Goal: Transaction & Acquisition: Purchase product/service

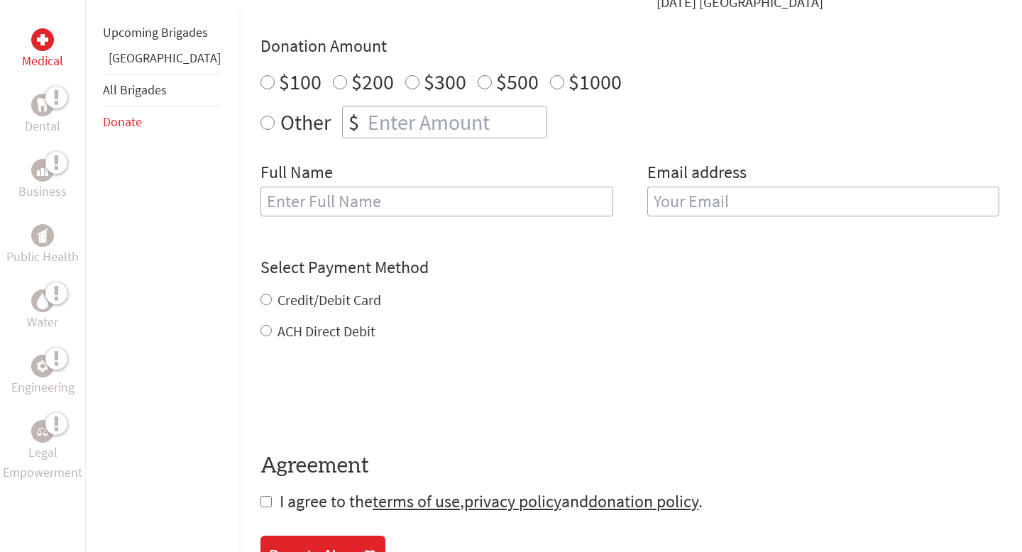
scroll to position [507, 0]
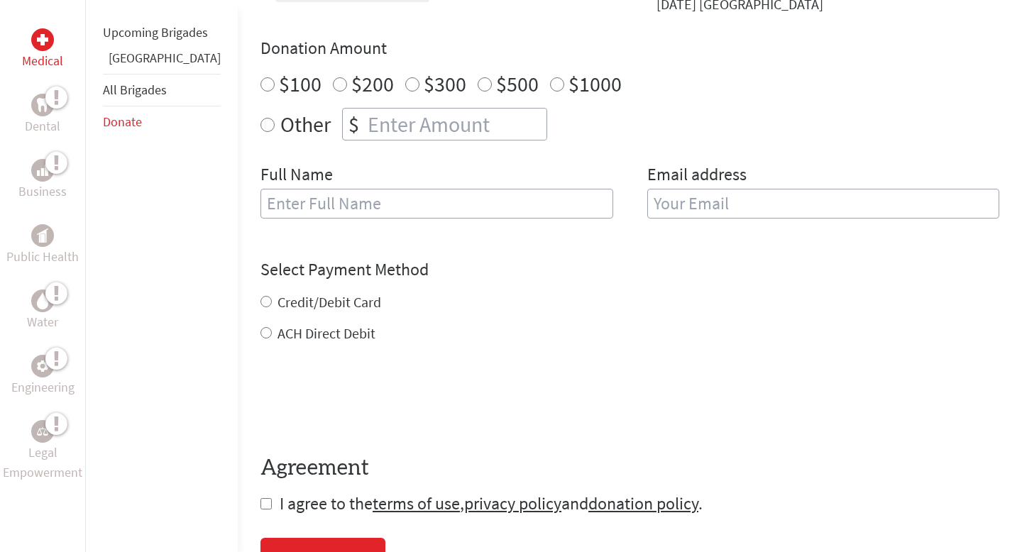
click at [260, 87] on input "$100" at bounding box center [267, 84] width 14 height 14
radio input "true"
click at [338, 211] on input "text" at bounding box center [436, 204] width 353 height 30
click at [369, 178] on div "Full Name" at bounding box center [436, 199] width 353 height 72
click at [369, 199] on input "text" at bounding box center [436, 204] width 353 height 30
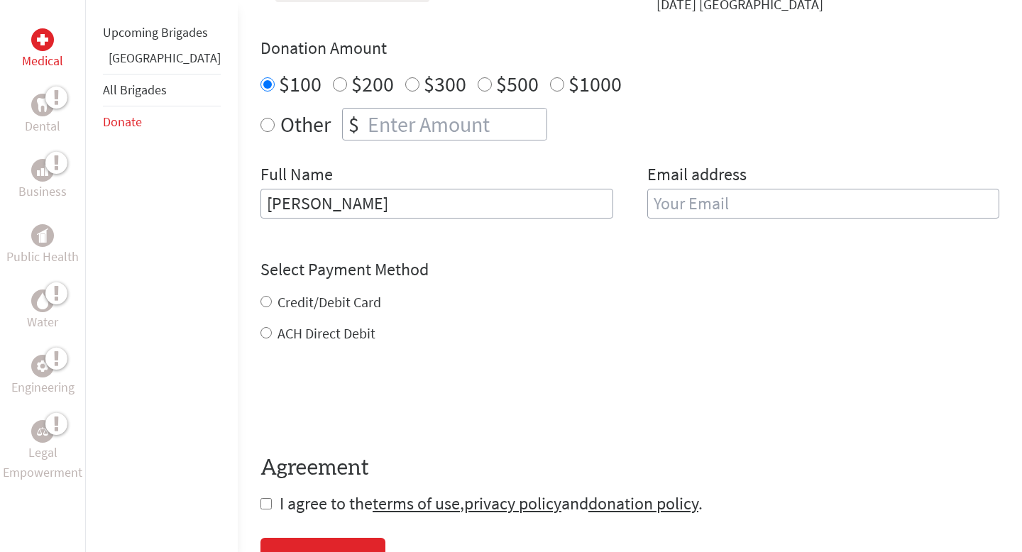
type input "[PERSON_NAME]"
click at [783, 189] on input "email" at bounding box center [823, 204] width 353 height 30
type input "[EMAIL_ADDRESS][DOMAIN_NAME]"
click at [260, 311] on div "Credit/Debit Card ACH Direct Debit" at bounding box center [629, 317] width 739 height 51
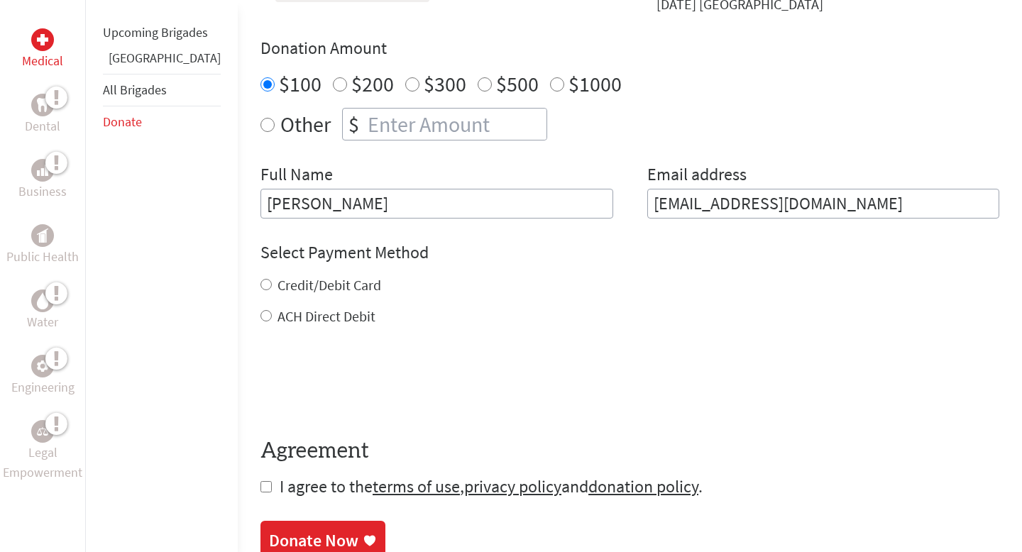
click at [260, 288] on div "Credit/Debit Card" at bounding box center [629, 285] width 739 height 20
click at [260, 287] on input "Credit/Debit Card" at bounding box center [265, 284] width 11 height 11
radio input "true"
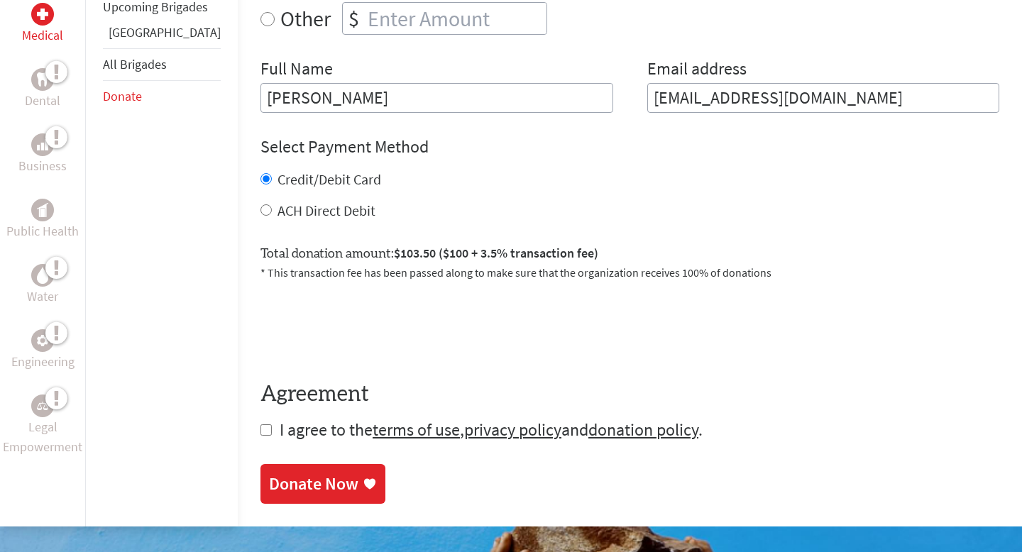
scroll to position [621, 0]
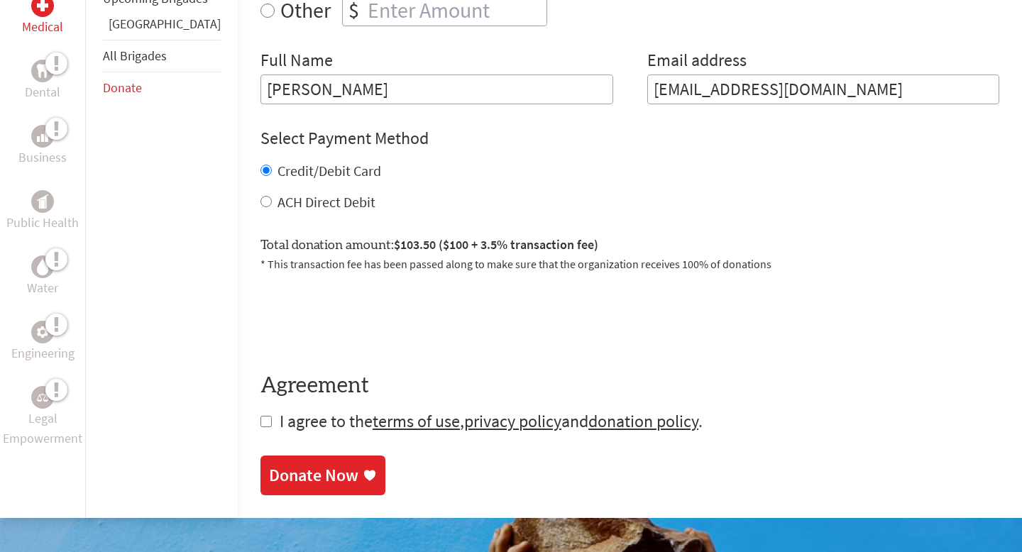
click at [260, 424] on input "checkbox" at bounding box center [265, 421] width 11 height 11
checkbox input "true"
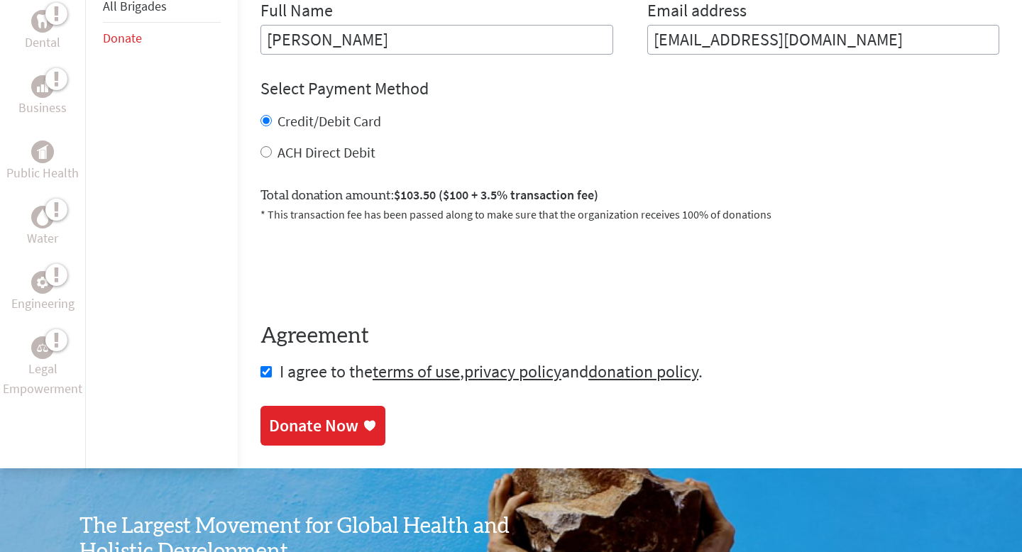
scroll to position [692, 0]
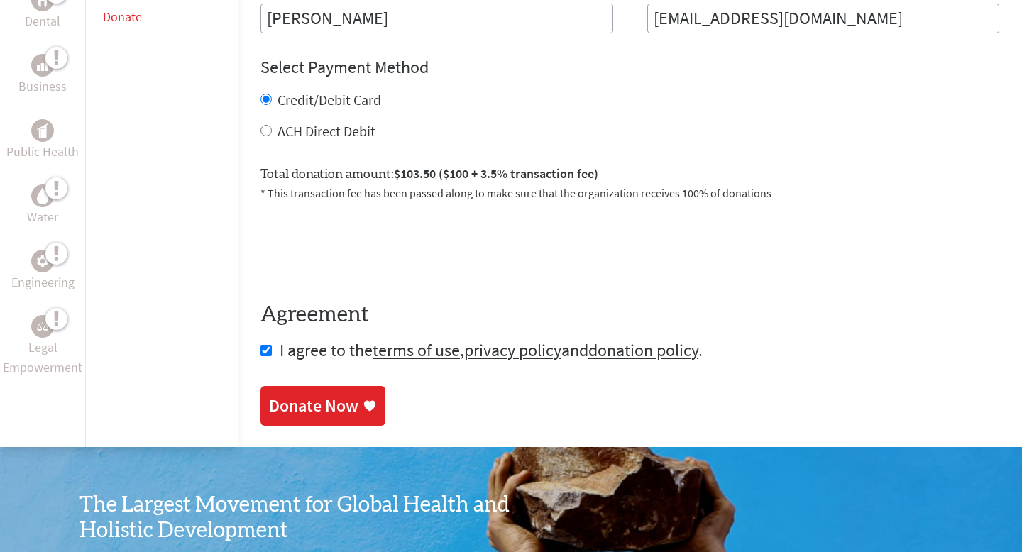
click at [280, 421] on link "Donate Now" at bounding box center [322, 406] width 125 height 40
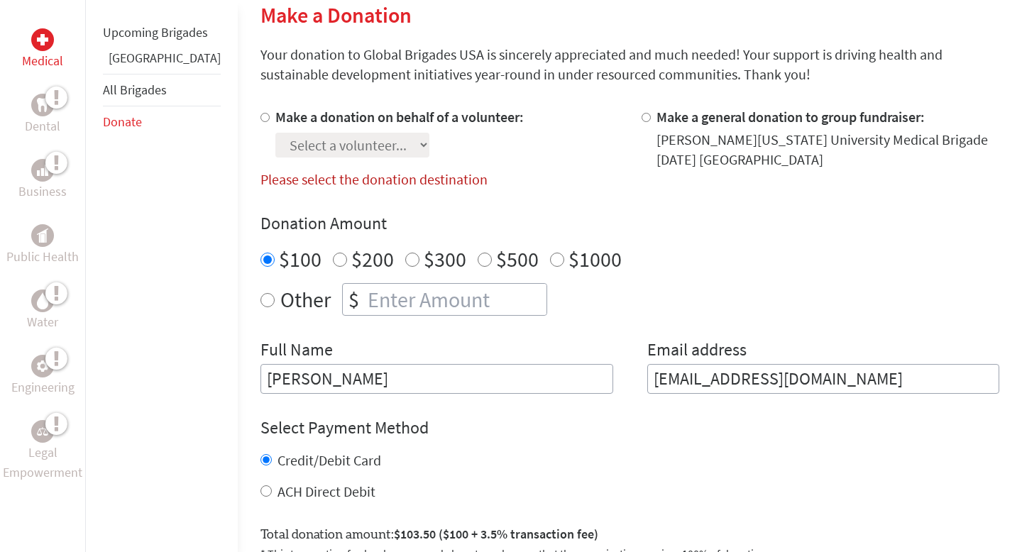
scroll to position [346, 0]
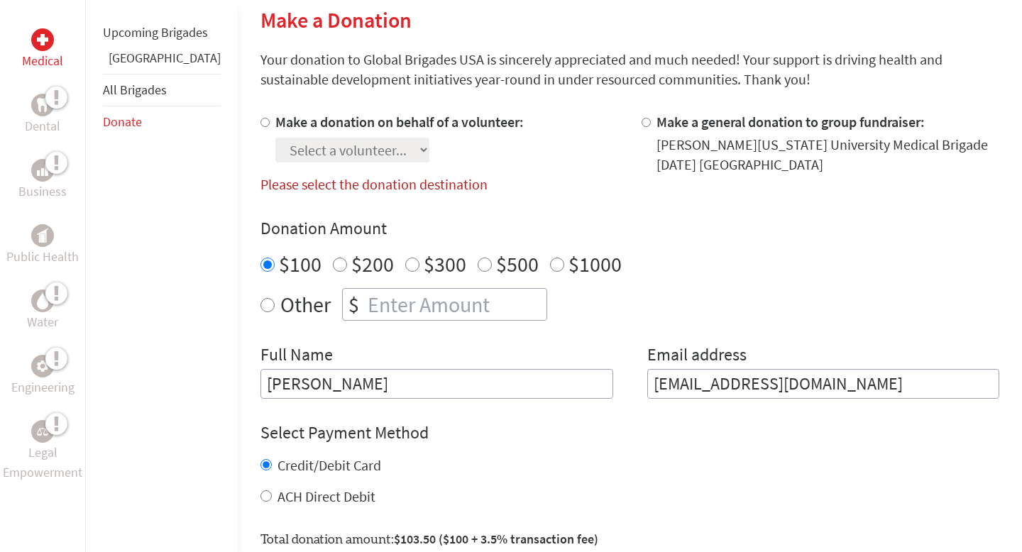
click at [260, 124] on input "Make a donation on behalf of a volunteer:" at bounding box center [264, 122] width 9 height 9
radio input "true"
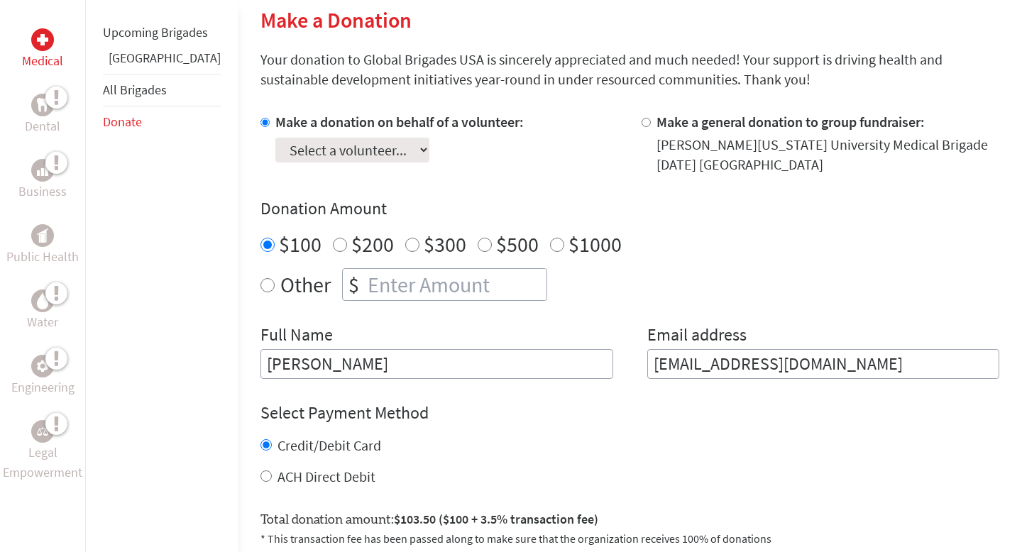
click at [300, 154] on select "Select a volunteer..." at bounding box center [352, 150] width 154 height 25
click at [343, 219] on h4 "Donation Amount" at bounding box center [629, 208] width 739 height 23
click at [641, 136] on div at bounding box center [648, 143] width 15 height 62
click at [641, 126] on div at bounding box center [648, 143] width 15 height 62
click at [641, 127] on div at bounding box center [648, 143] width 15 height 62
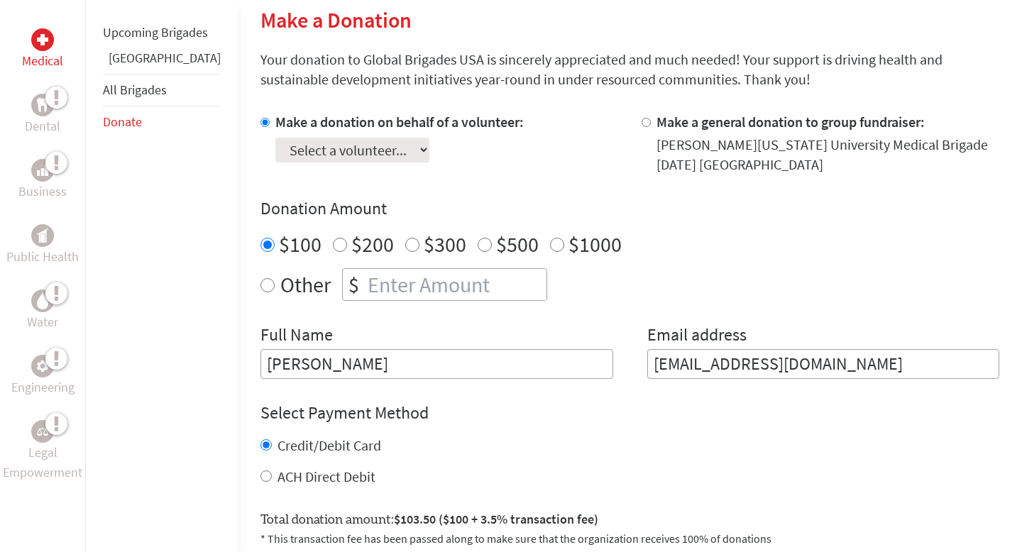
click at [641, 126] on input "Make a general donation to group fundraiser:" at bounding box center [645, 122] width 9 height 9
radio input "true"
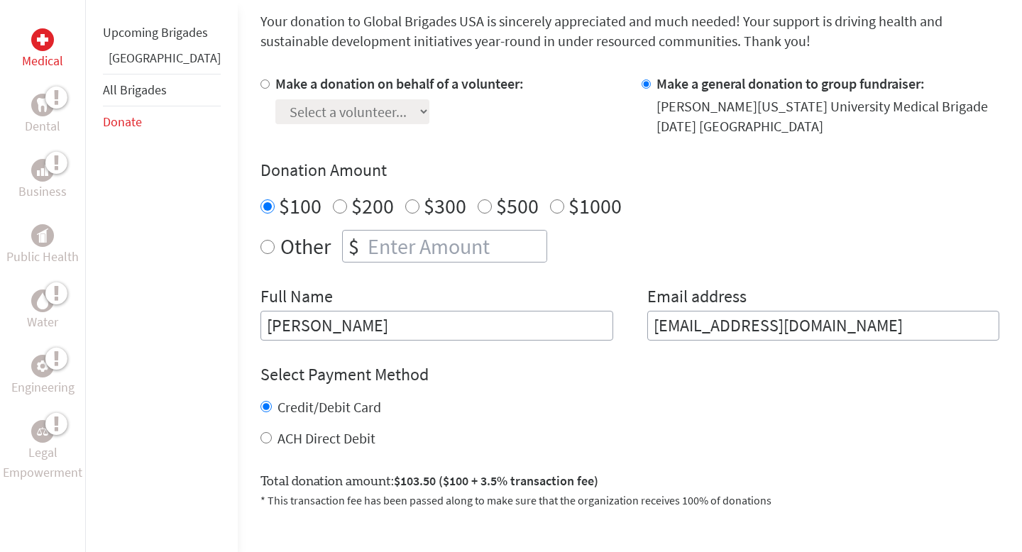
scroll to position [626, 0]
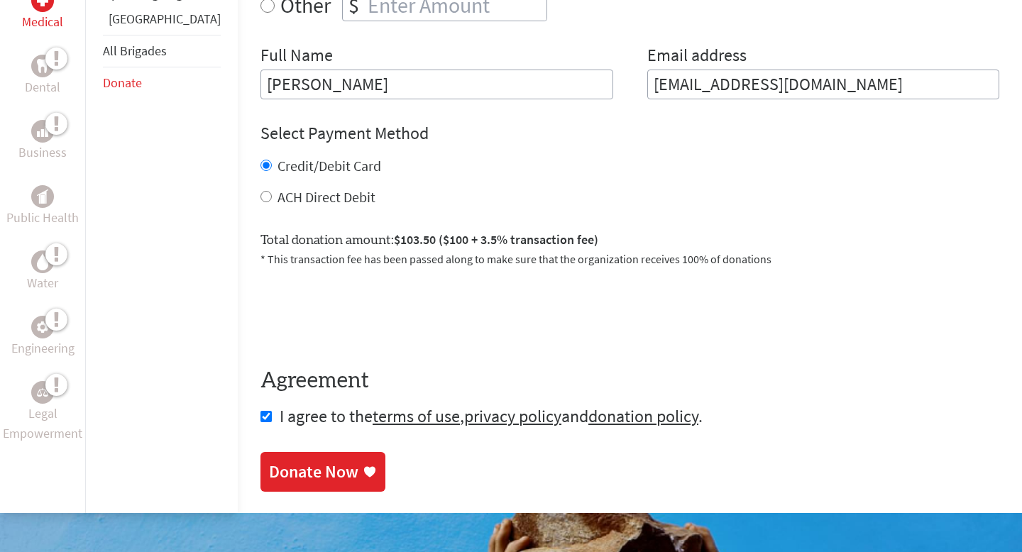
click at [324, 459] on link "Donate Now" at bounding box center [322, 472] width 125 height 40
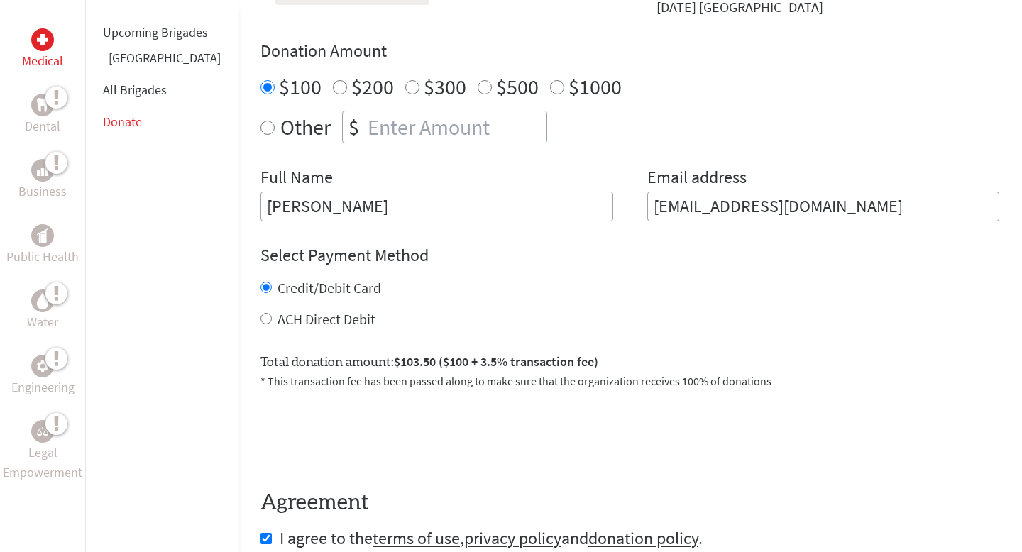
scroll to position [587, 0]
